Goal: Navigation & Orientation: Find specific page/section

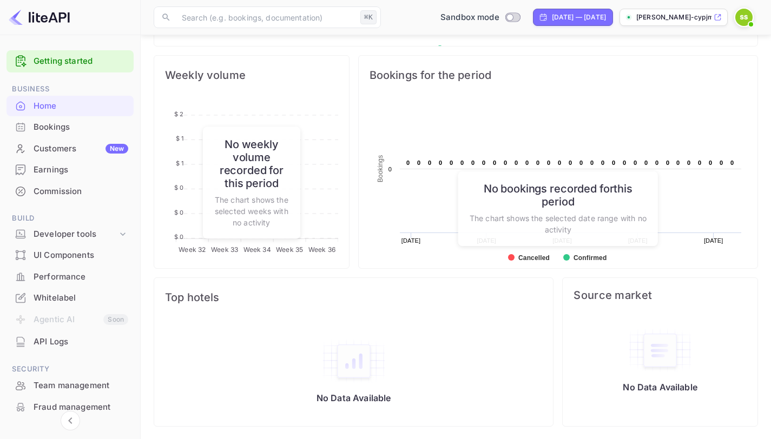
scroll to position [387, 0]
click at [61, 386] on div "Team management" at bounding box center [81, 386] width 95 height 12
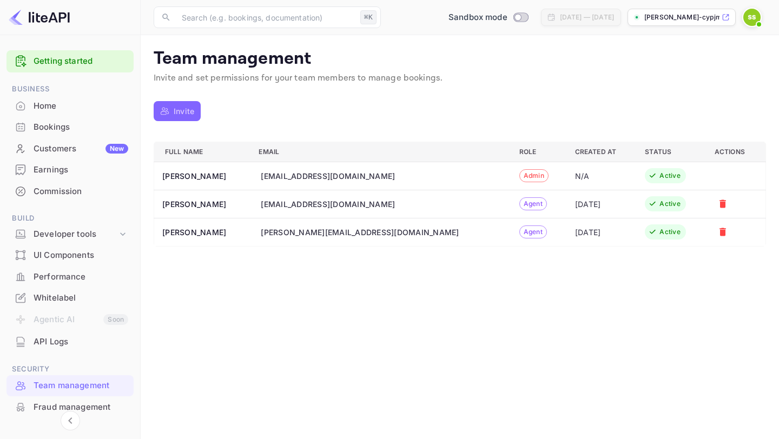
click at [169, 113] on button "Invite" at bounding box center [177, 111] width 47 height 20
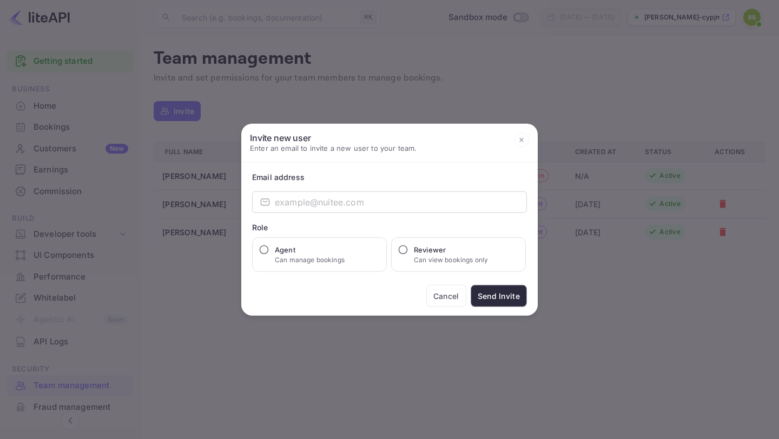
click at [523, 138] on icon at bounding box center [521, 139] width 15 height 15
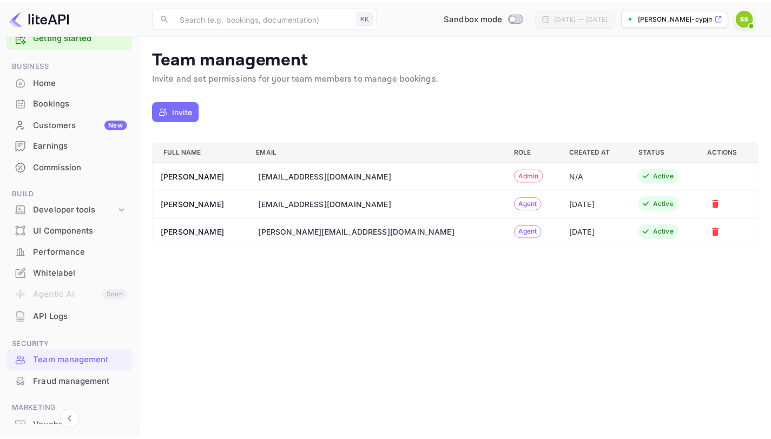
scroll to position [82, 0]
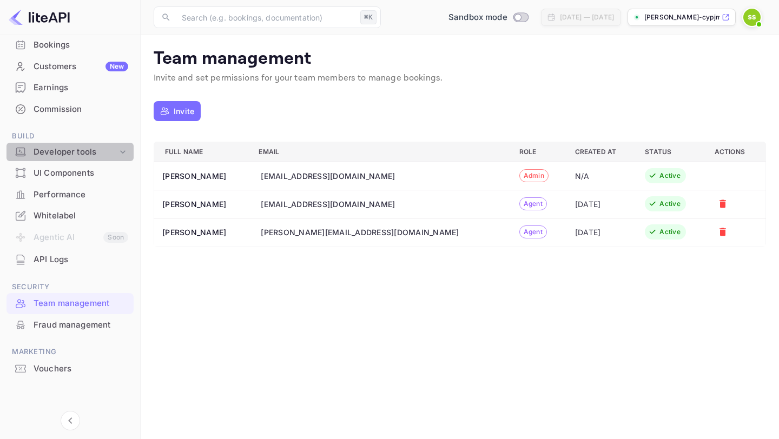
click at [113, 151] on div "Developer tools" at bounding box center [76, 152] width 84 height 12
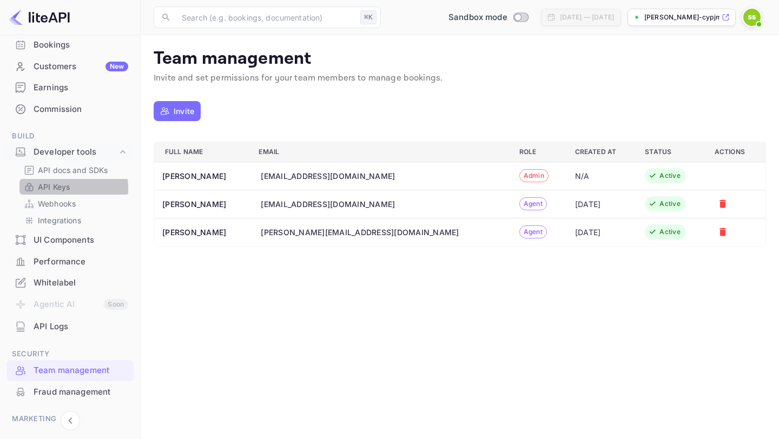
click at [54, 189] on p "API Keys" at bounding box center [54, 186] width 32 height 11
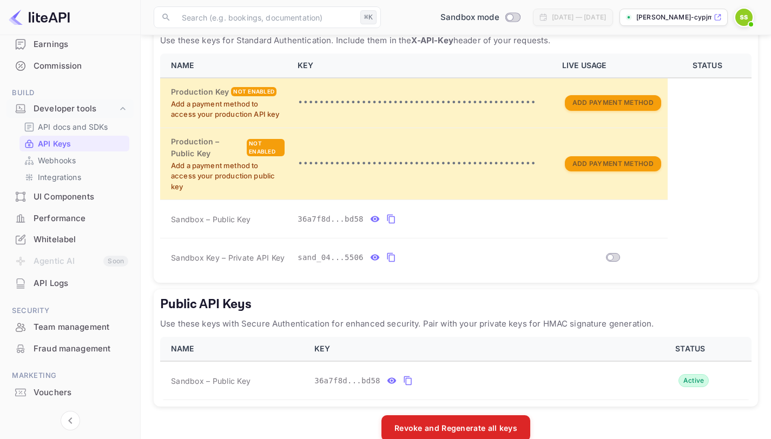
scroll to position [149, 0]
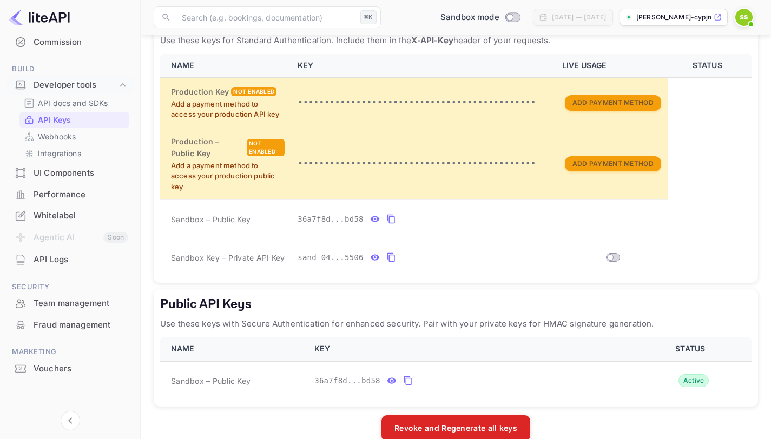
click at [59, 168] on div "UI Components" at bounding box center [81, 173] width 95 height 12
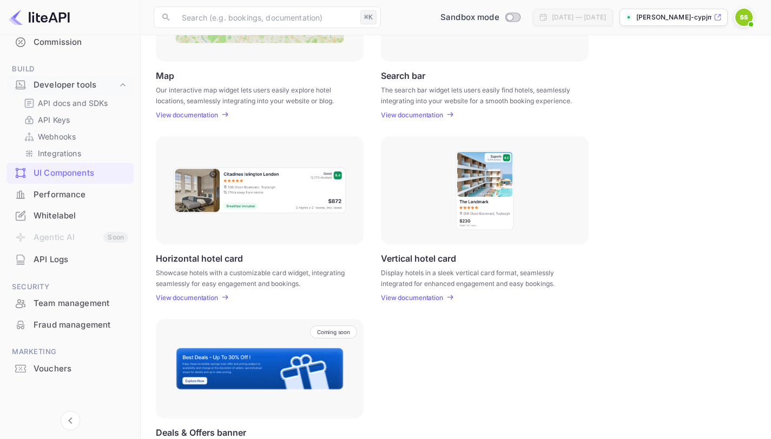
scroll to position [289, 0]
